Goal: Go to known website: Go to known website

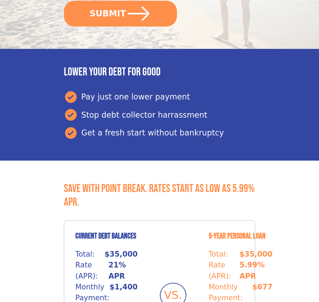
scroll to position [294, 0]
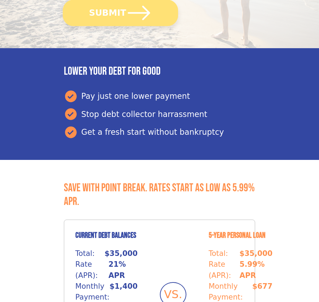
click at [120, 13] on button "SUBMIT" at bounding box center [120, 13] width 115 height 26
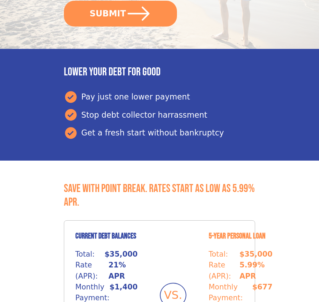
scroll to position [294, 0]
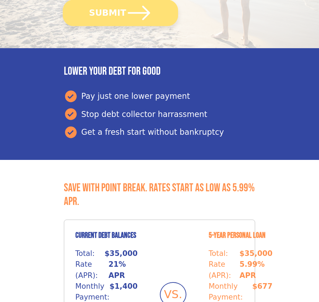
click at [120, 13] on button "SUBMIT" at bounding box center [120, 13] width 115 height 26
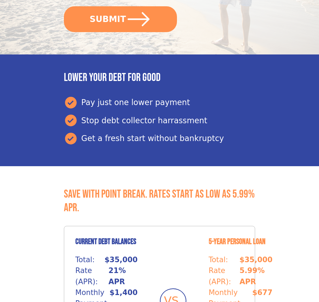
scroll to position [294, 0]
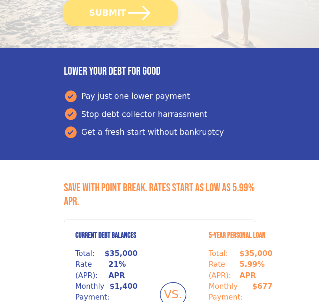
click at [120, 13] on button "SUBMIT" at bounding box center [120, 13] width 115 height 26
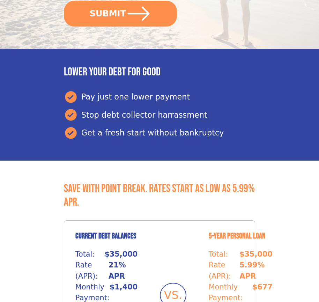
scroll to position [294, 0]
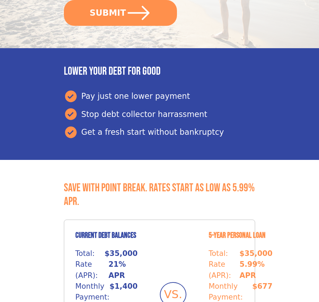
click at [120, 13] on button "SUBMIT" at bounding box center [120, 13] width 113 height 26
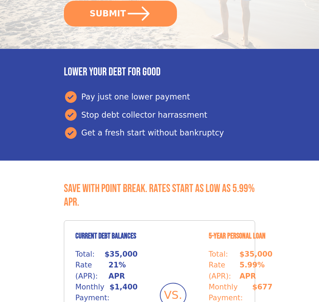
scroll to position [294, 0]
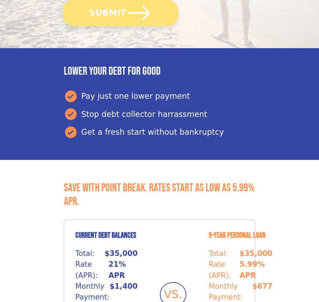
click at [120, 13] on button "SUBMIT" at bounding box center [120, 13] width 115 height 26
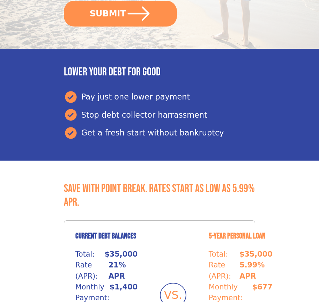
scroll to position [294, 0]
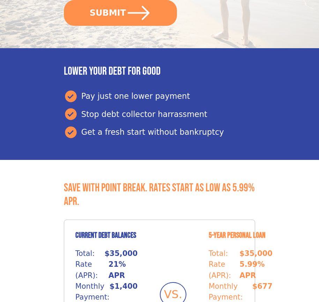
click at [120, 13] on button "SUBMIT" at bounding box center [120, 13] width 113 height 26
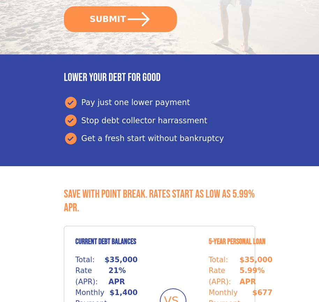
scroll to position [294, 0]
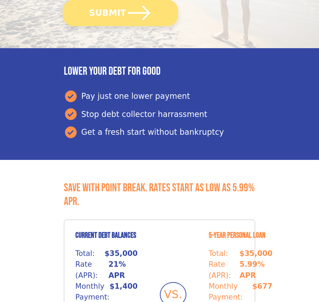
click at [120, 13] on button "SUBMIT" at bounding box center [120, 13] width 115 height 26
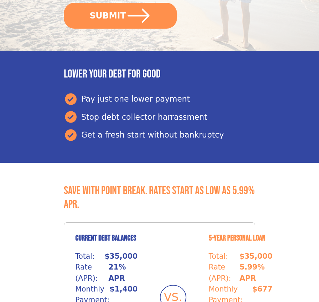
scroll to position [294, 0]
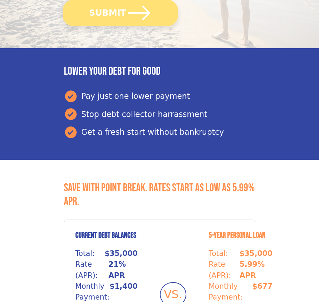
click at [120, 13] on button "SUBMIT" at bounding box center [120, 13] width 115 height 26
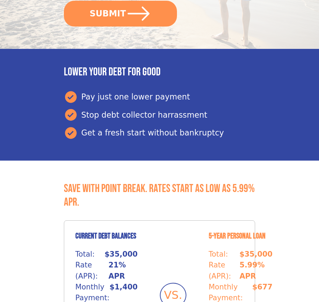
scroll to position [294, 0]
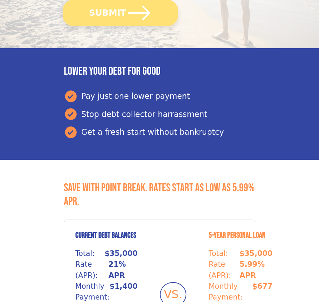
click at [120, 13] on button "SUBMIT" at bounding box center [120, 13] width 115 height 26
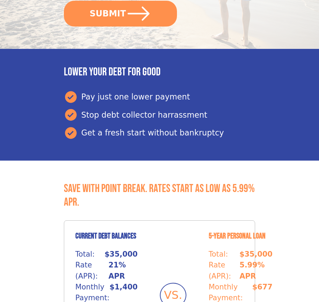
scroll to position [294, 0]
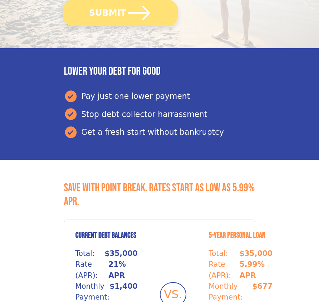
click at [120, 13] on button "SUBMIT" at bounding box center [120, 13] width 115 height 26
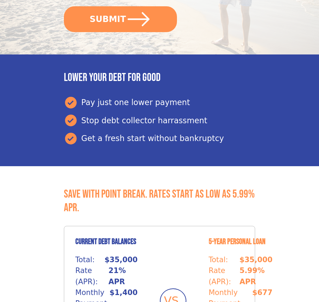
scroll to position [294, 0]
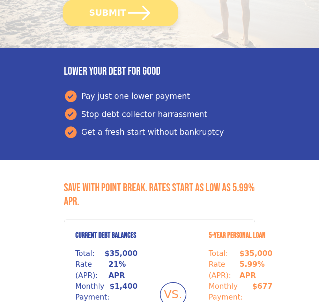
click at [120, 13] on button "SUBMIT" at bounding box center [120, 13] width 115 height 26
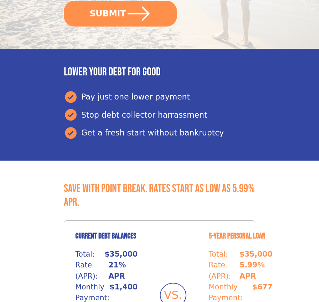
scroll to position [294, 0]
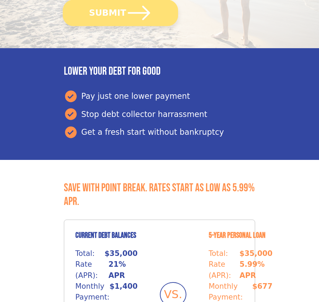
click at [120, 13] on button "SUBMIT" at bounding box center [120, 13] width 115 height 26
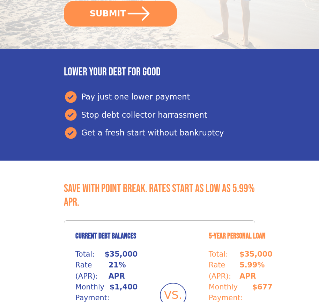
scroll to position [294, 0]
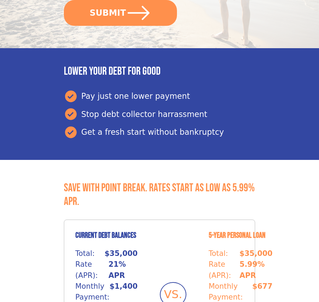
click at [120, 13] on button "SUBMIT" at bounding box center [120, 13] width 113 height 26
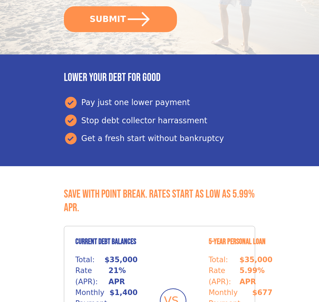
scroll to position [294, 0]
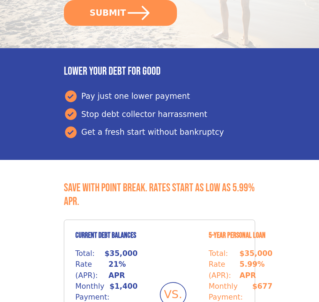
click at [120, 13] on button "SUBMIT" at bounding box center [120, 13] width 113 height 26
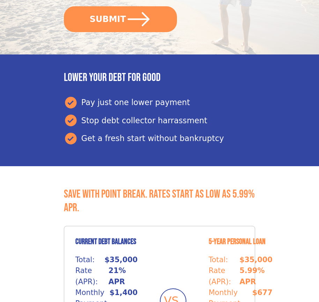
scroll to position [294, 0]
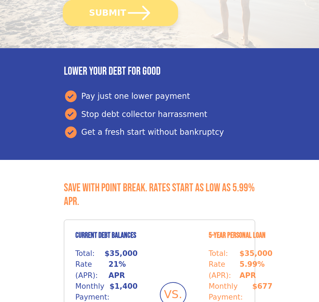
click at [120, 13] on button "SUBMIT" at bounding box center [120, 13] width 115 height 26
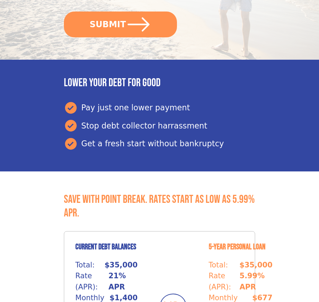
scroll to position [294, 0]
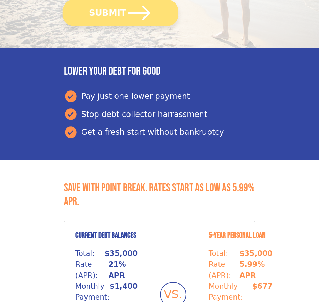
click at [120, 13] on button "SUBMIT" at bounding box center [120, 13] width 115 height 26
